Goal: Find specific page/section: Find specific page/section

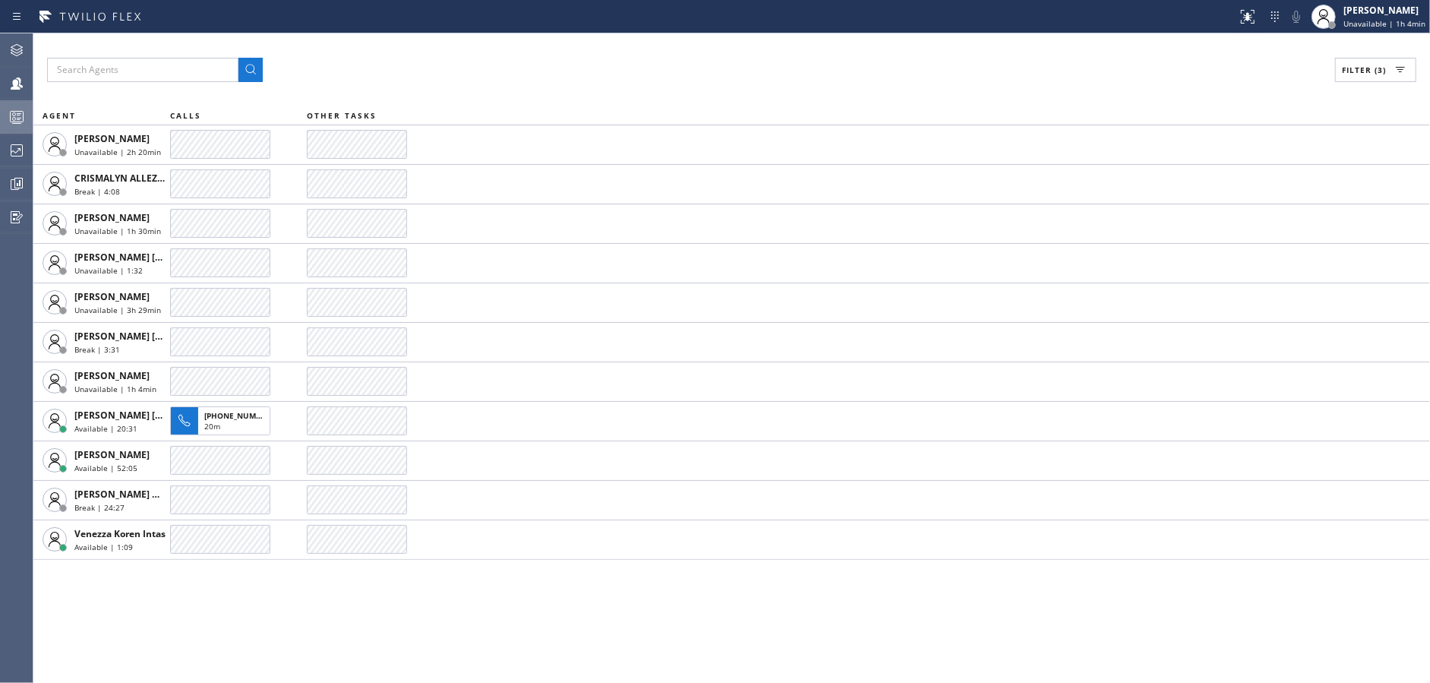
click at [16, 122] on icon at bounding box center [17, 117] width 18 height 18
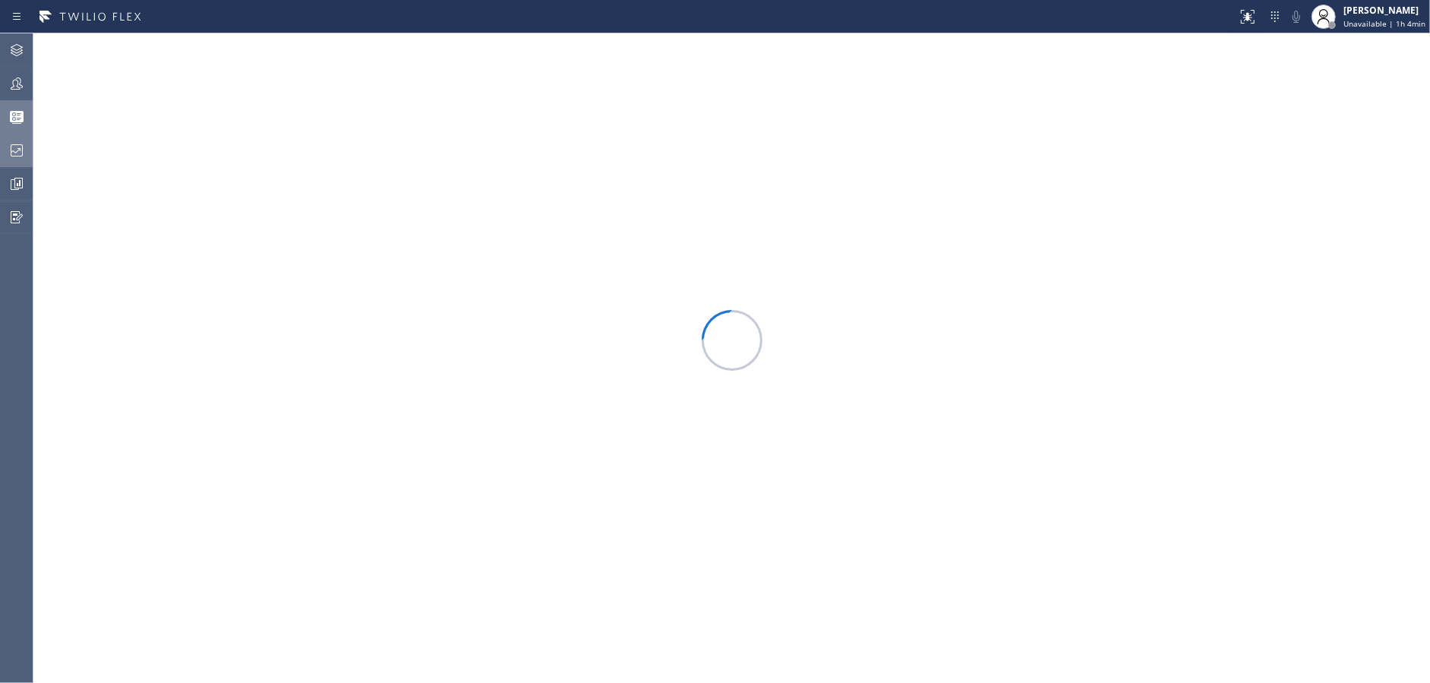
click at [8, 153] on icon at bounding box center [17, 150] width 18 height 18
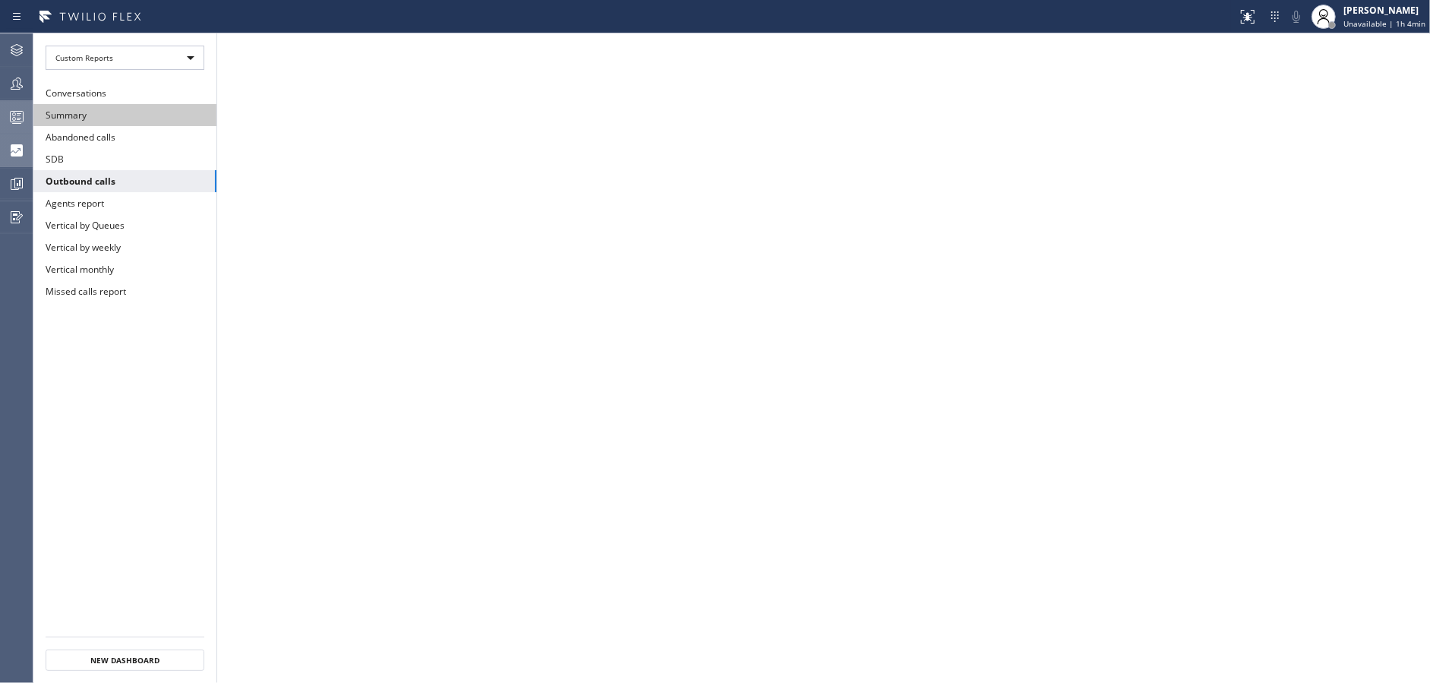
click at [83, 112] on button "Summary" at bounding box center [124, 115] width 183 height 22
click at [0, 98] on button "Teams" at bounding box center [16, 83] width 33 height 33
